Goal: Task Accomplishment & Management: Manage account settings

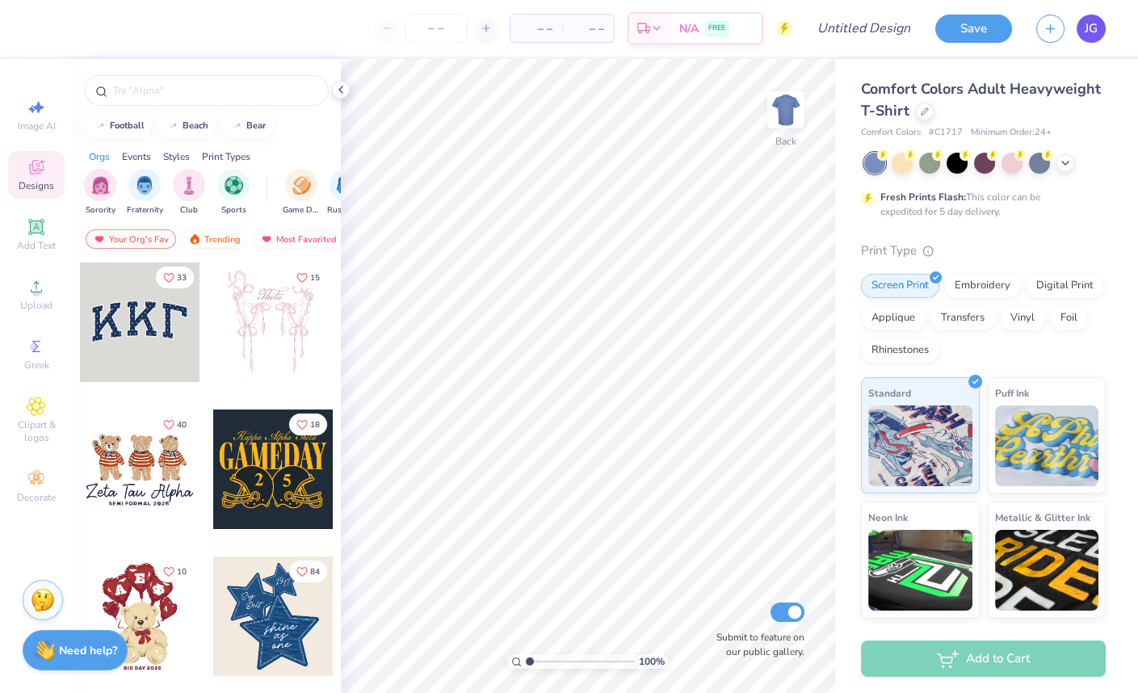
click at [1099, 34] on link "JG" at bounding box center [1091, 29] width 29 height 28
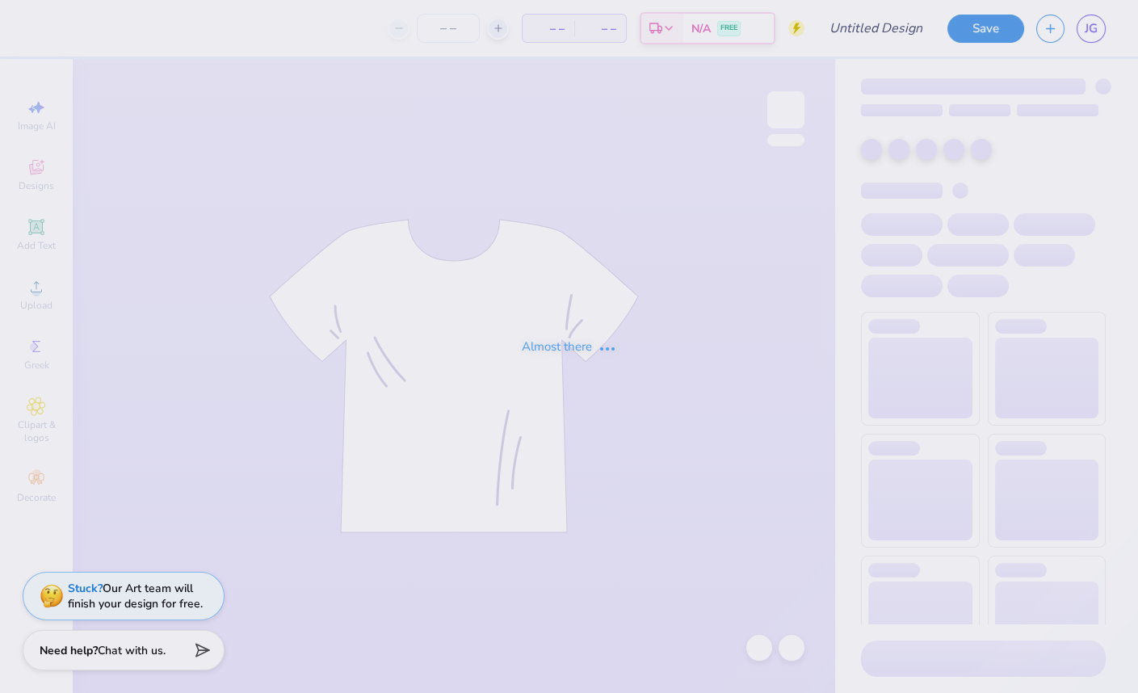
type input "Catch52"
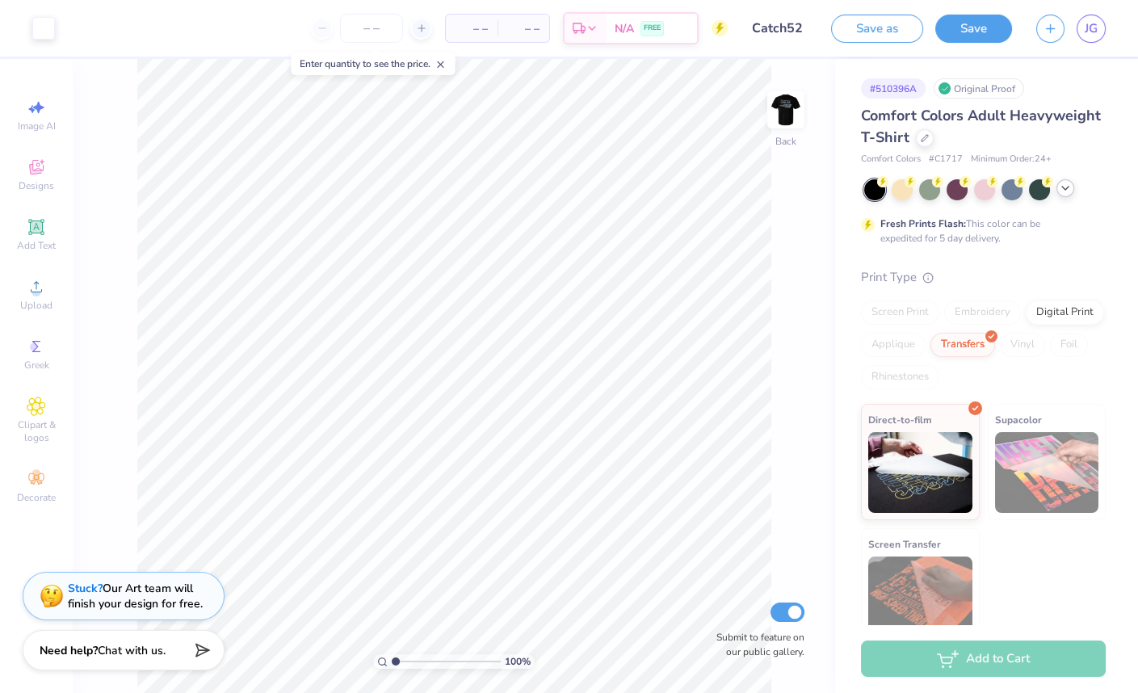
click at [1060, 187] on icon at bounding box center [1065, 188] width 13 height 13
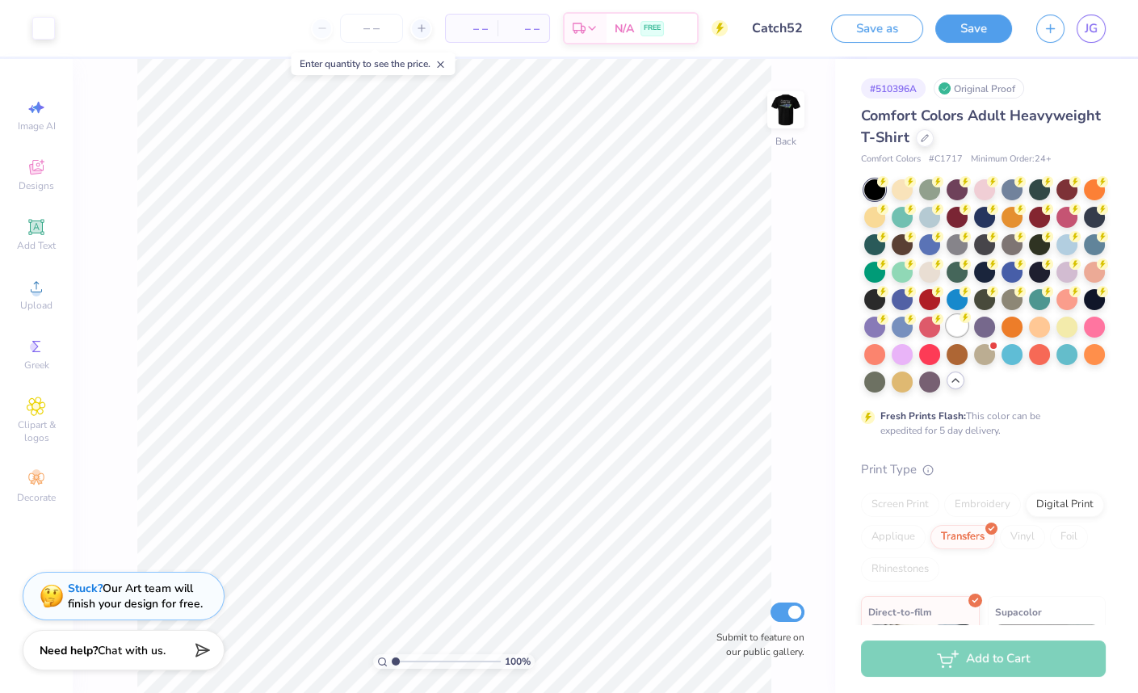
click at [956, 328] on div at bounding box center [957, 325] width 21 height 21
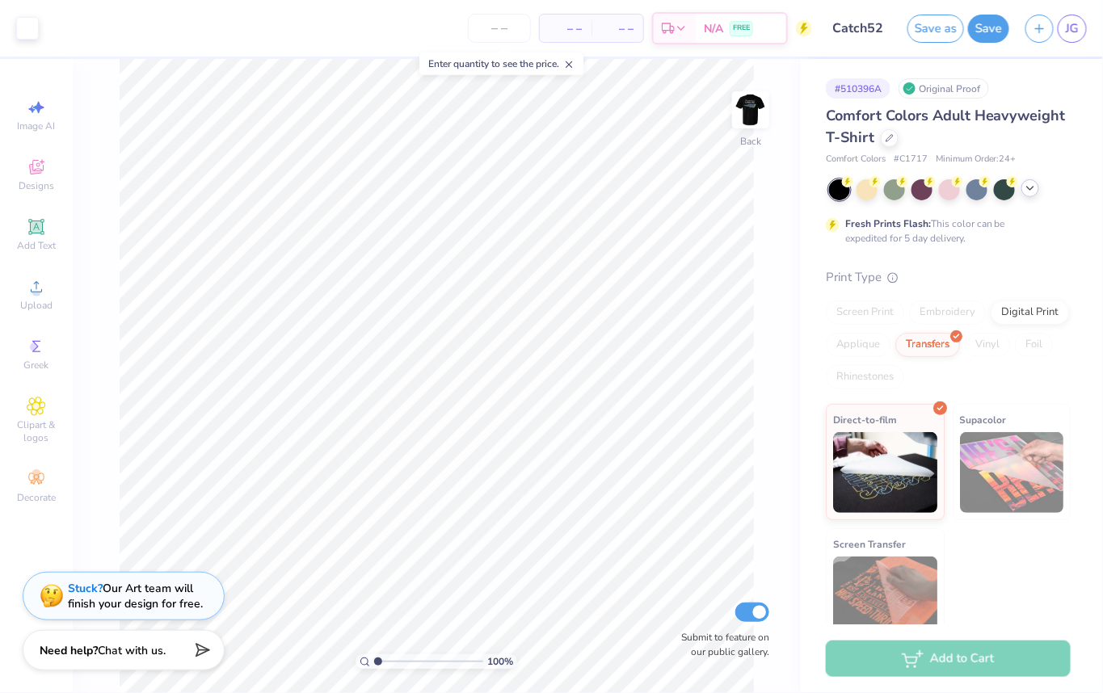
click at [1027, 187] on icon at bounding box center [1030, 188] width 13 height 13
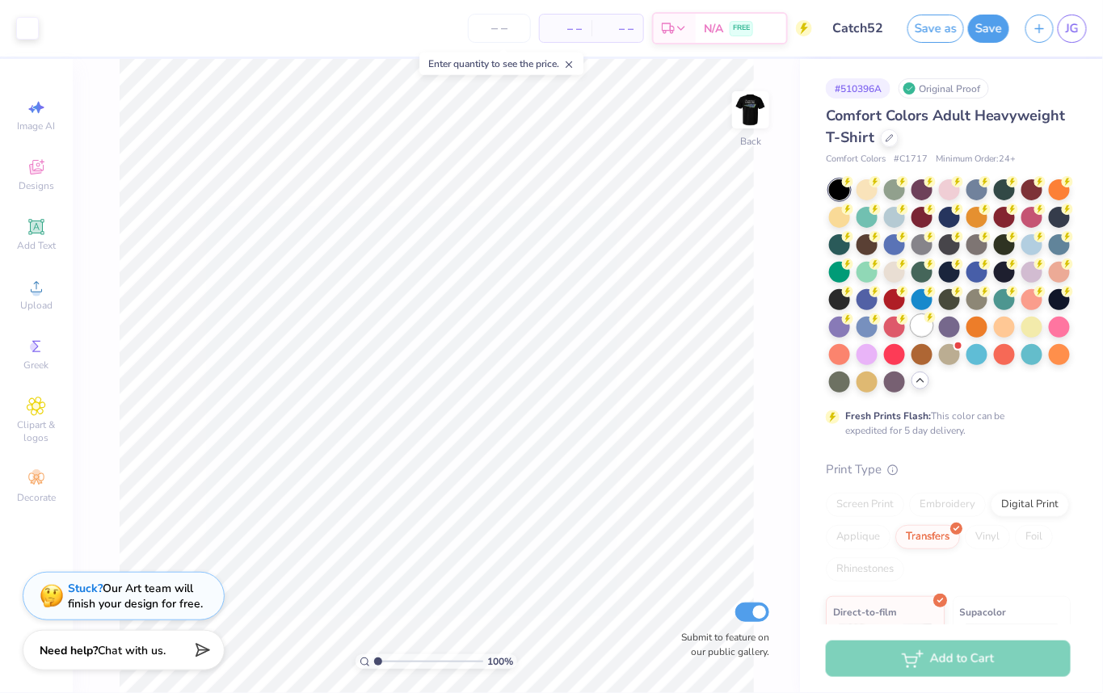
click at [921, 330] on div at bounding box center [921, 325] width 21 height 21
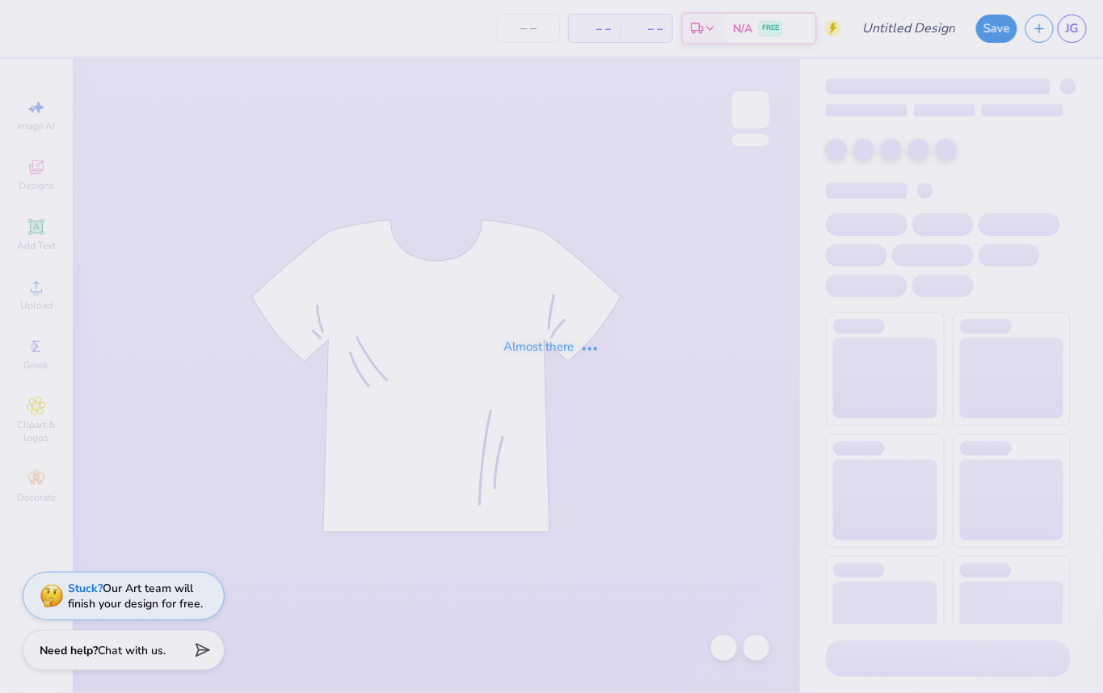
type input "Catch52"
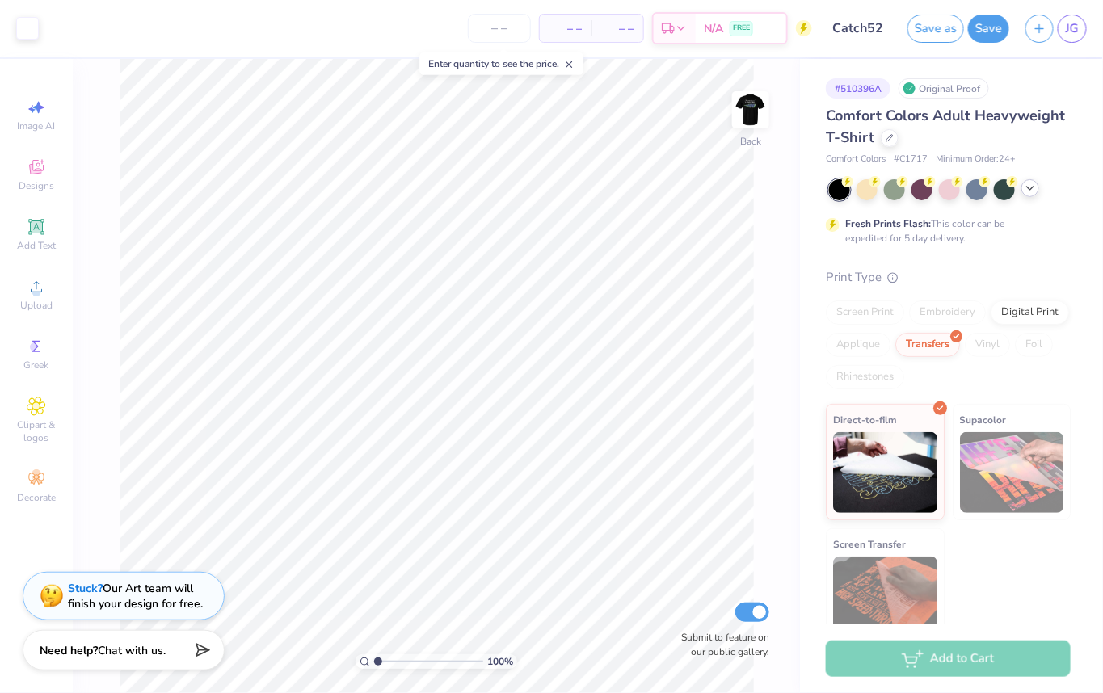
click at [1032, 190] on icon at bounding box center [1030, 188] width 13 height 13
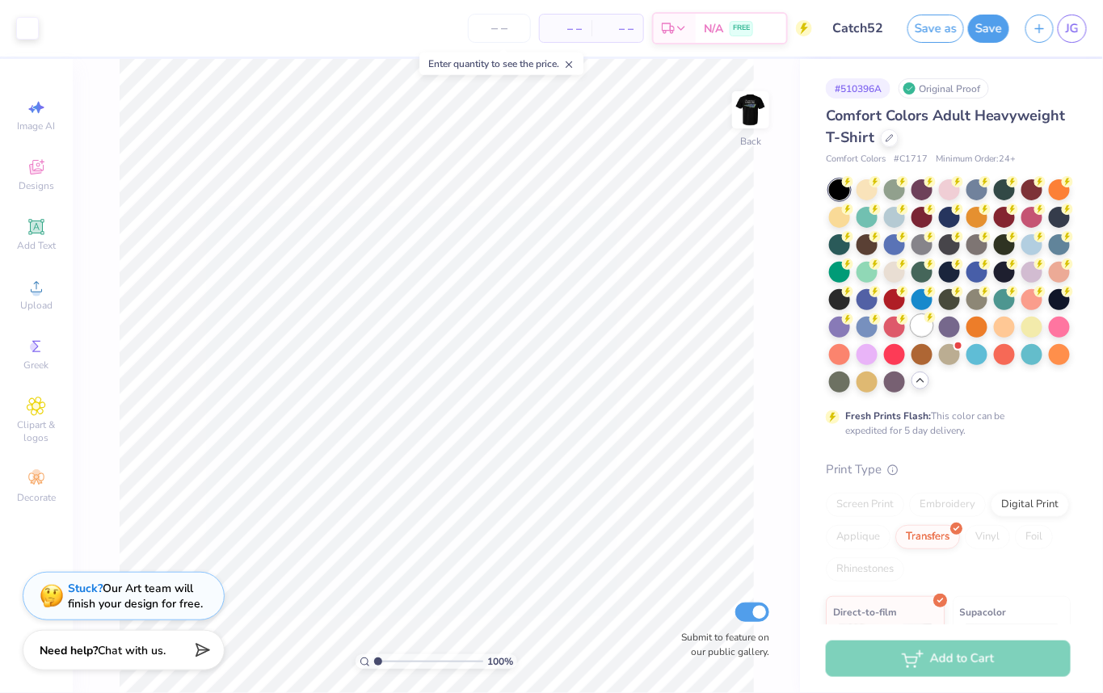
click at [921, 328] on div at bounding box center [921, 325] width 21 height 21
